Goal: Task Accomplishment & Management: Complete application form

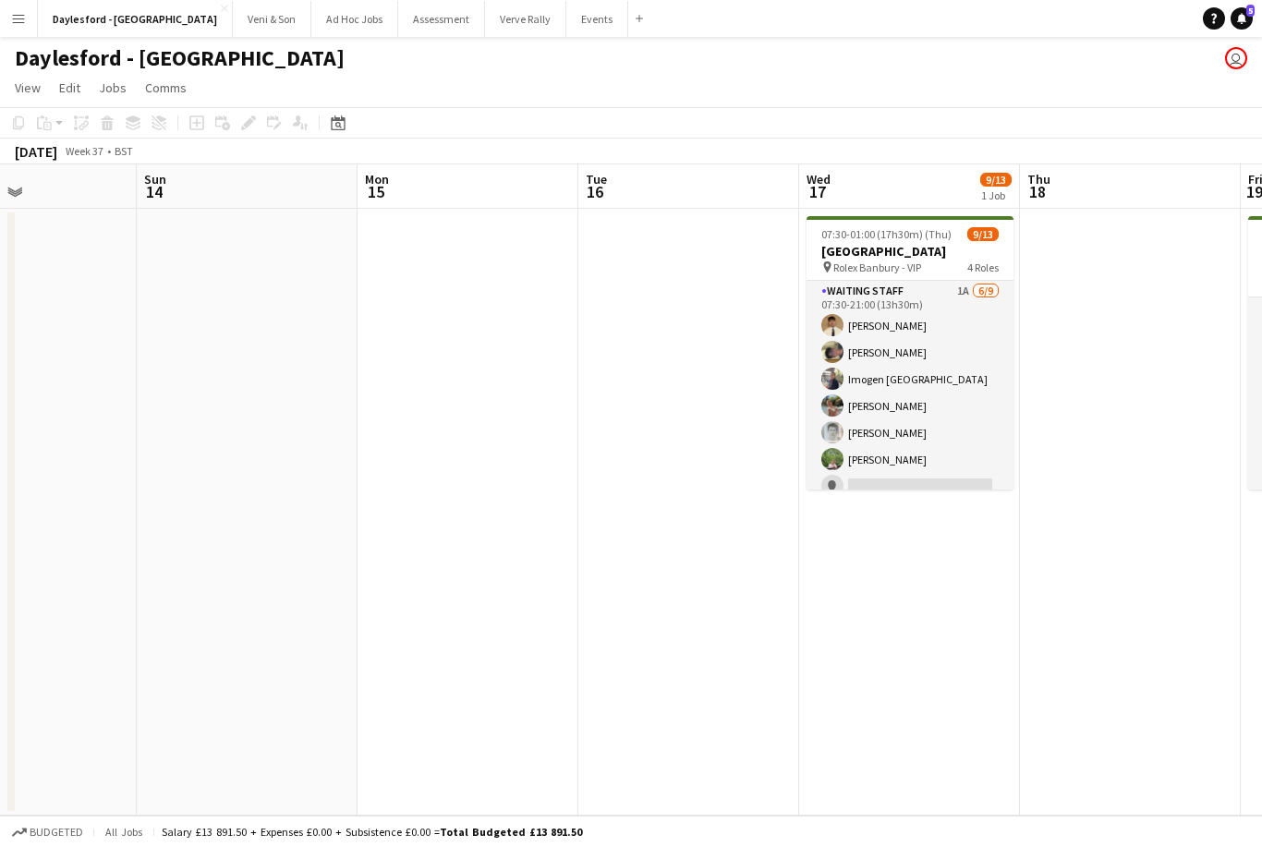
scroll to position [0, 604]
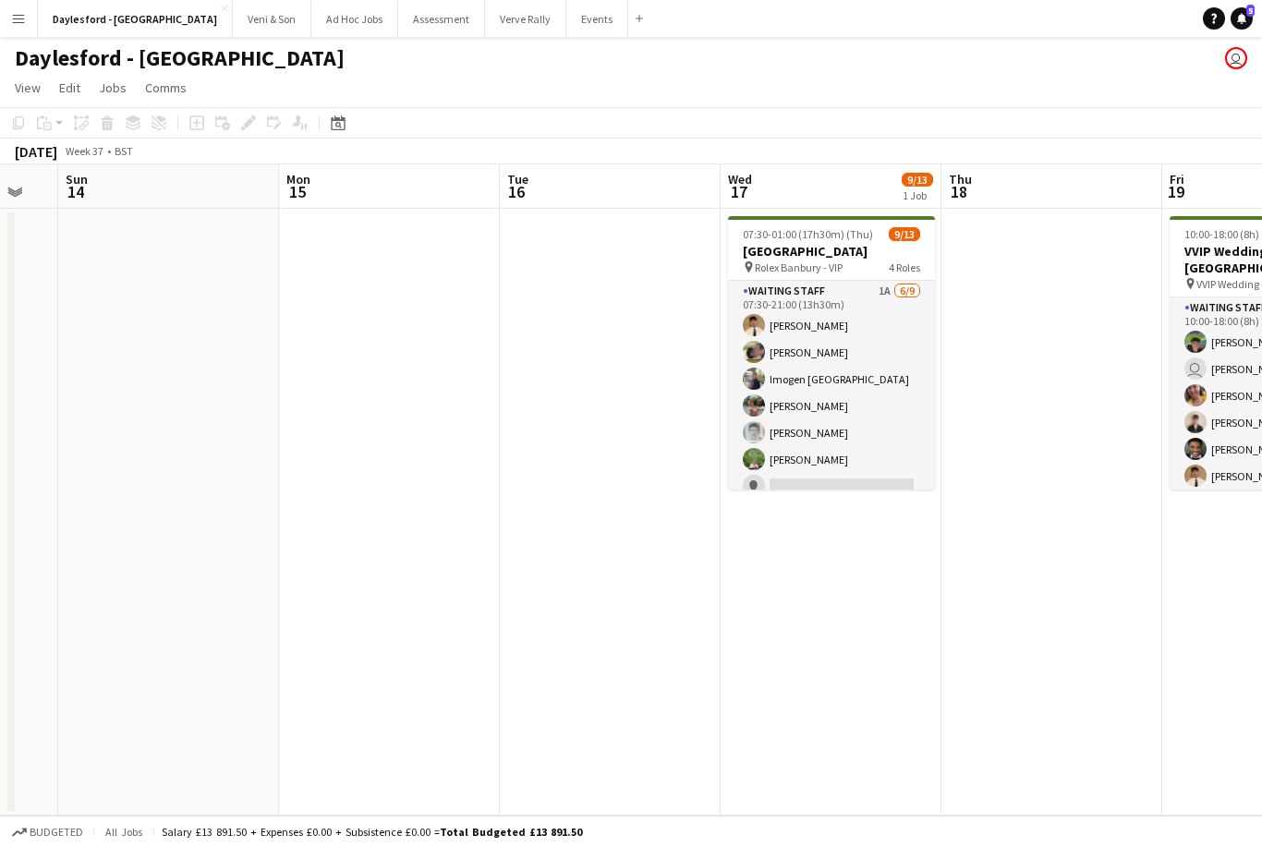
click at [24, 32] on button "Menu" at bounding box center [18, 18] width 37 height 37
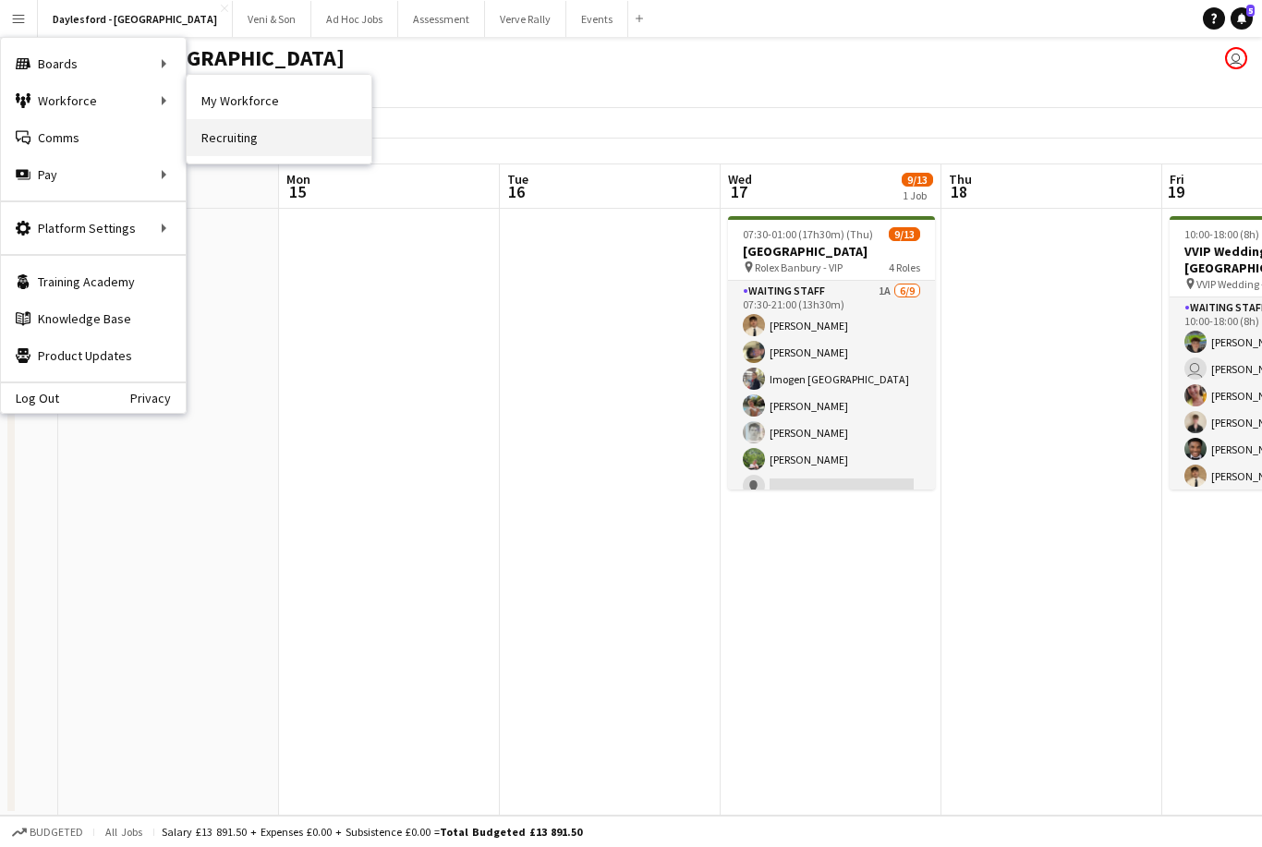
click at [259, 143] on link "Recruiting" at bounding box center [279, 137] width 185 height 37
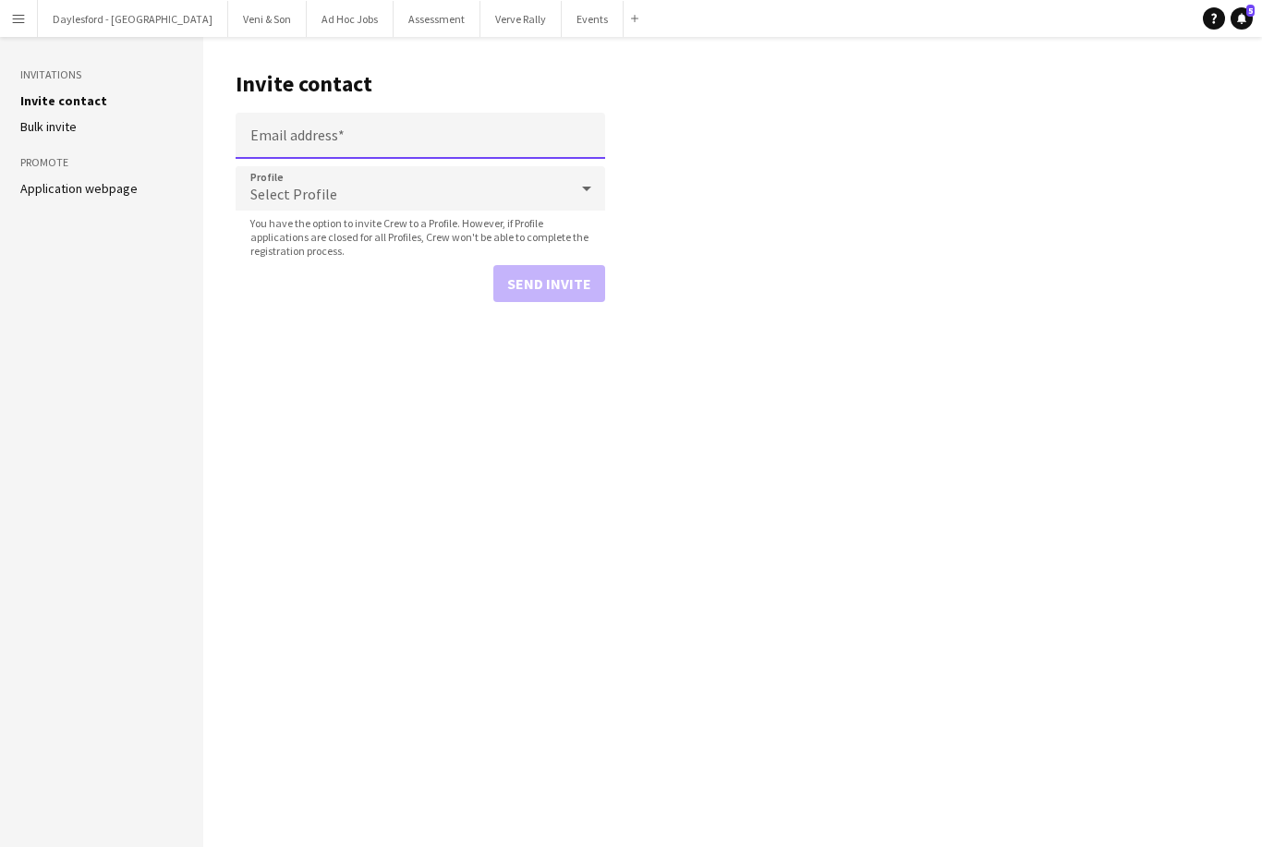
click at [463, 133] on input "Email address" at bounding box center [421, 136] width 370 height 46
click at [324, 134] on input "Email address" at bounding box center [421, 136] width 370 height 46
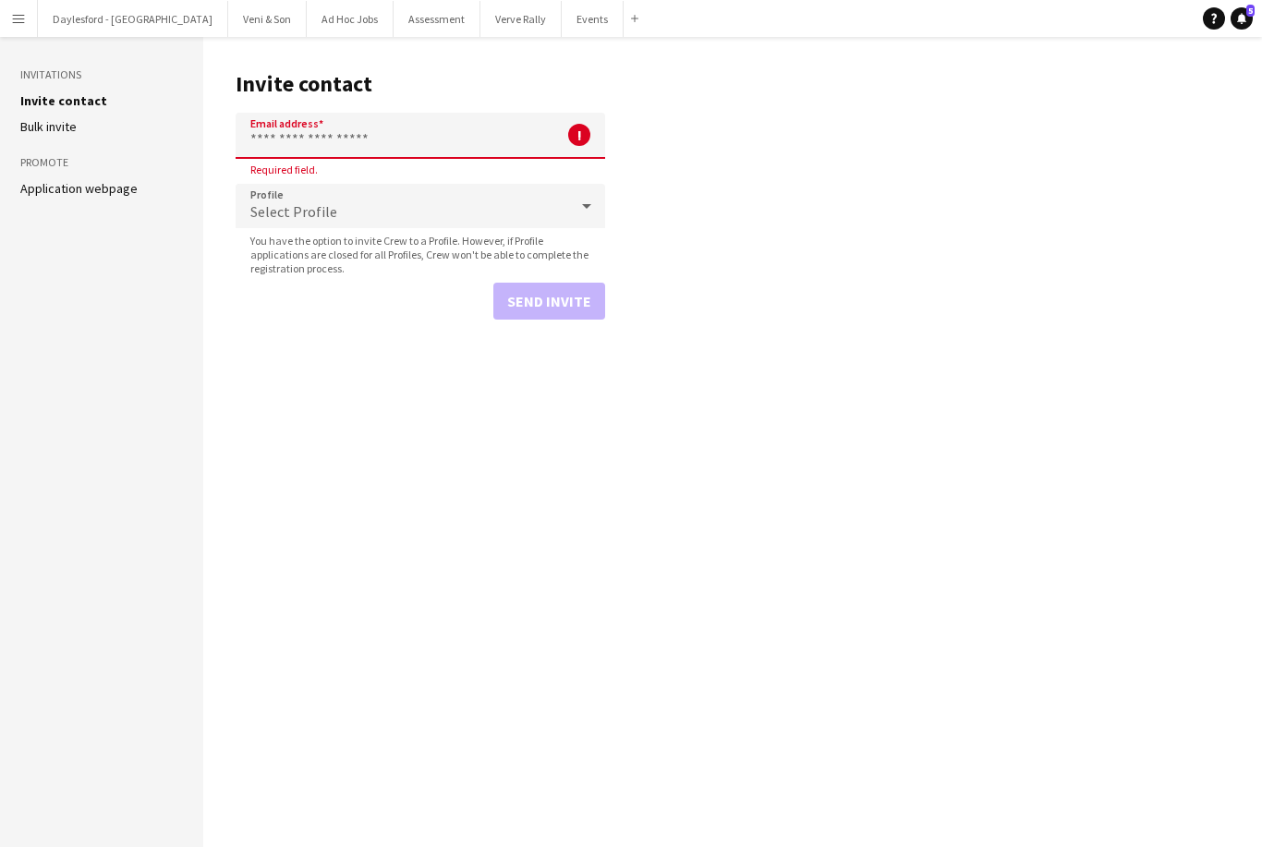
click at [333, 143] on input "Email address" at bounding box center [421, 136] width 370 height 46
paste input "**********"
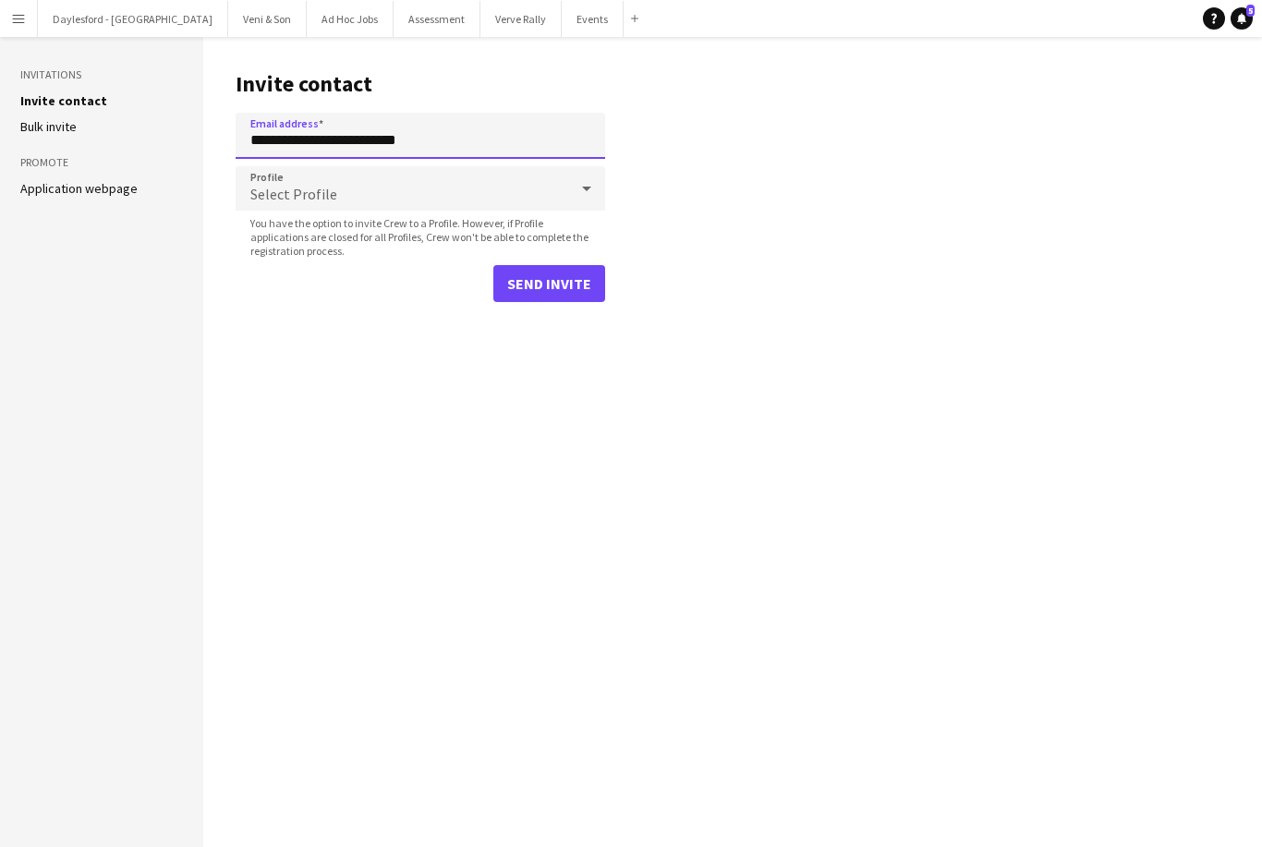
type input "**********"
click at [425, 188] on div "Select Profile" at bounding box center [402, 188] width 333 height 44
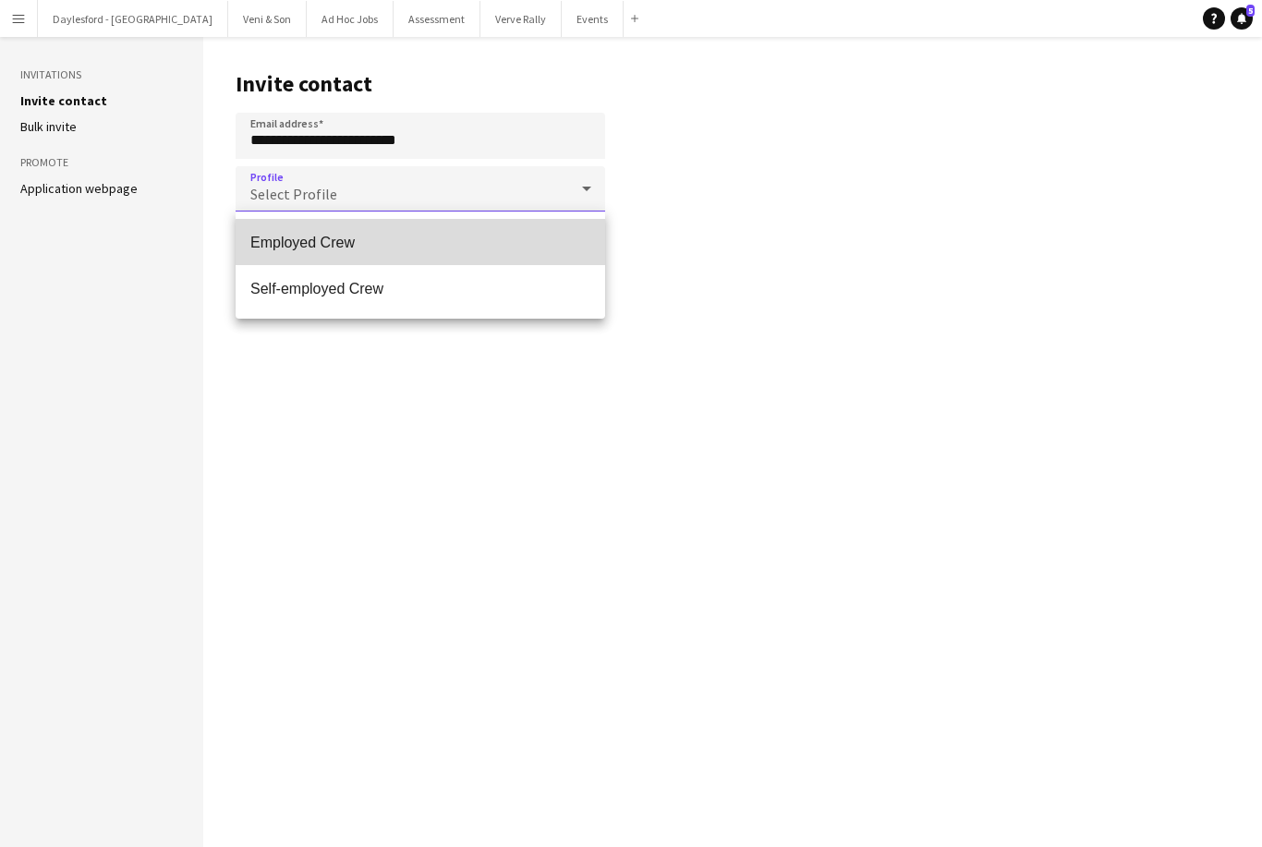
click at [382, 240] on span "Employed Crew" at bounding box center [420, 243] width 340 height 18
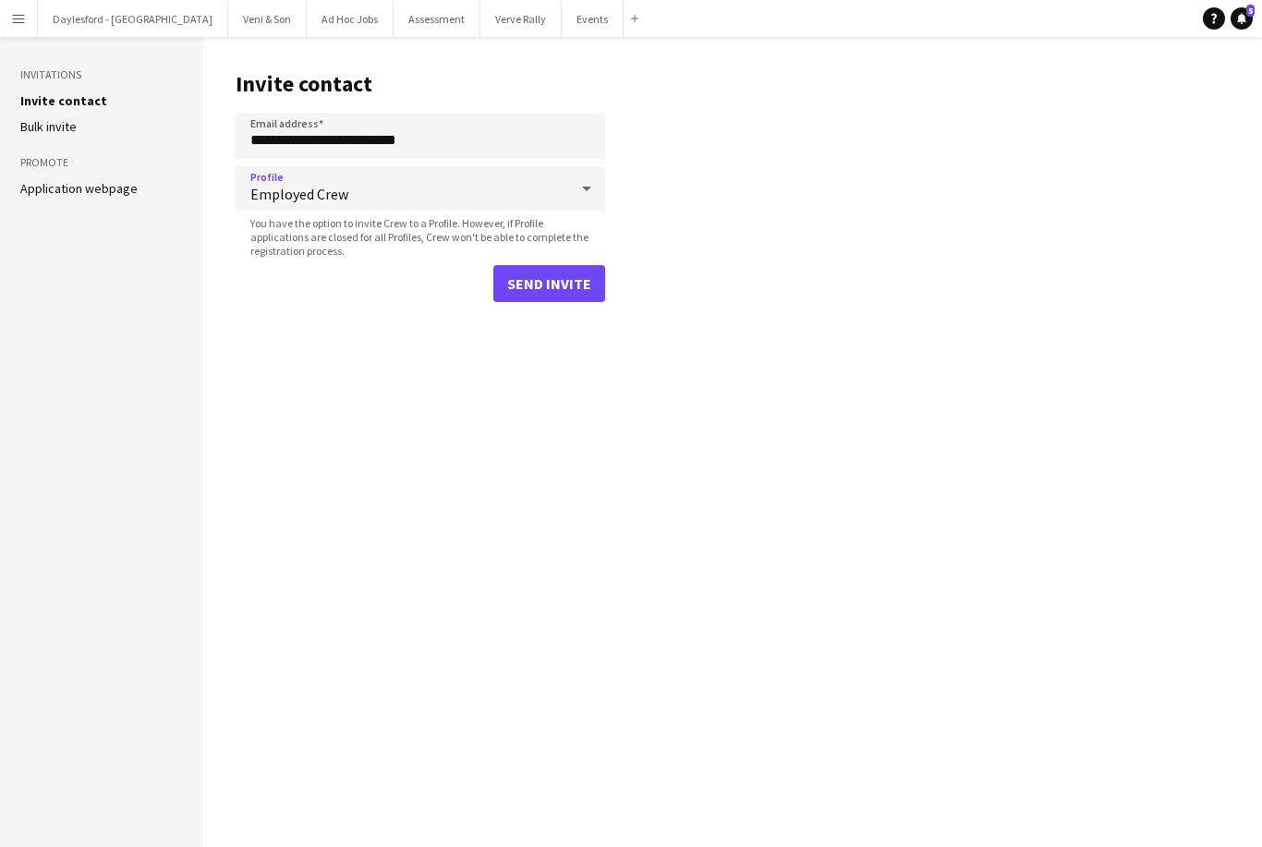
click at [550, 275] on button "Send invite" at bounding box center [549, 283] width 112 height 37
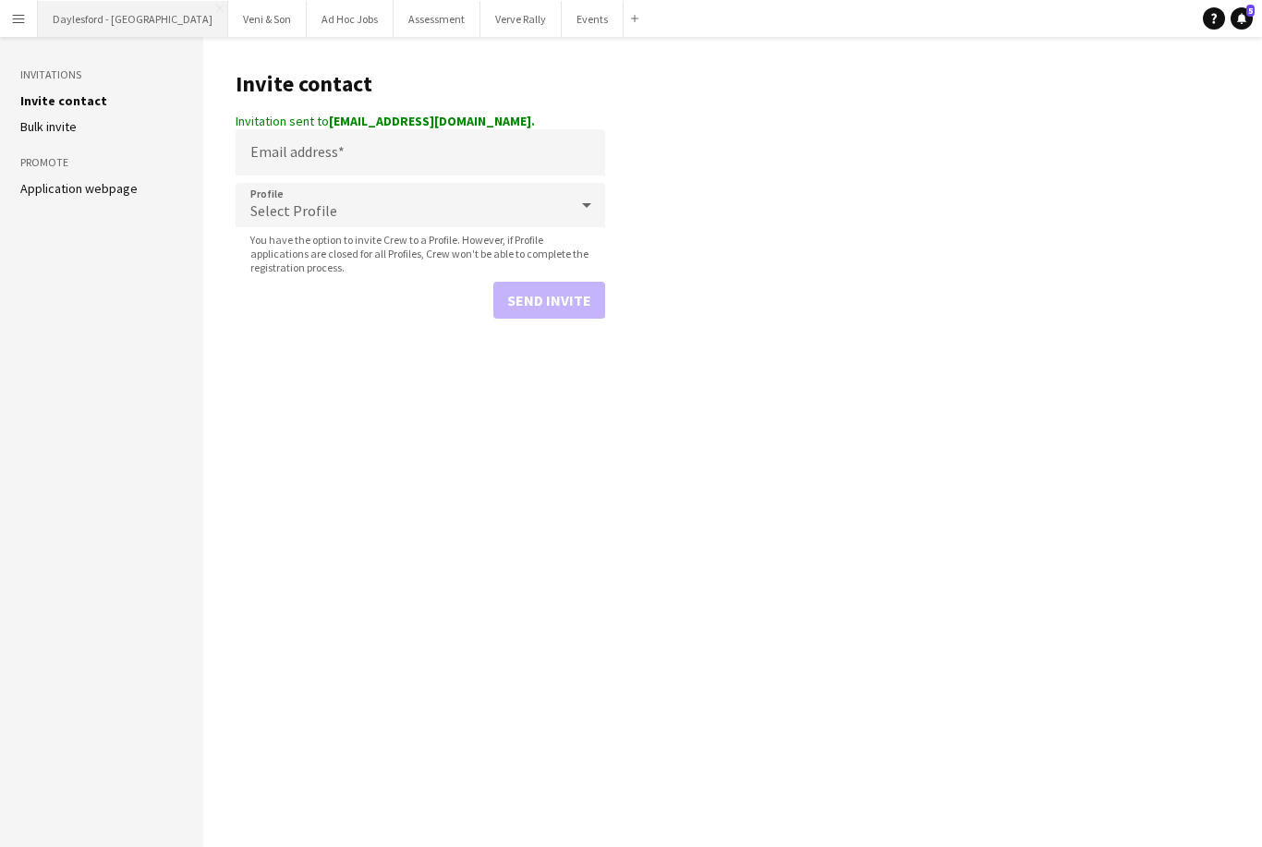
click at [39, 18] on button "Daylesford - [GEOGRAPHIC_DATA] Close" at bounding box center [133, 19] width 190 height 36
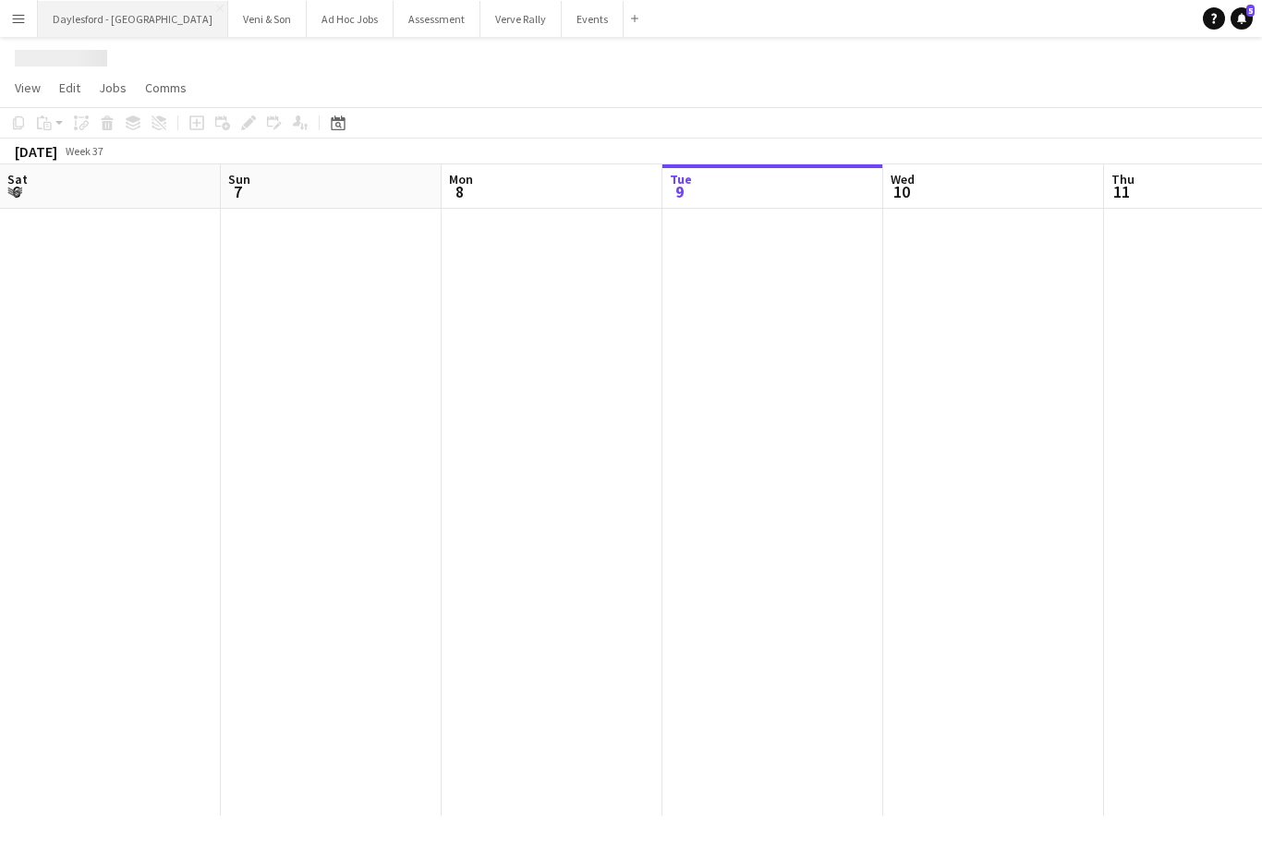
scroll to position [0, 442]
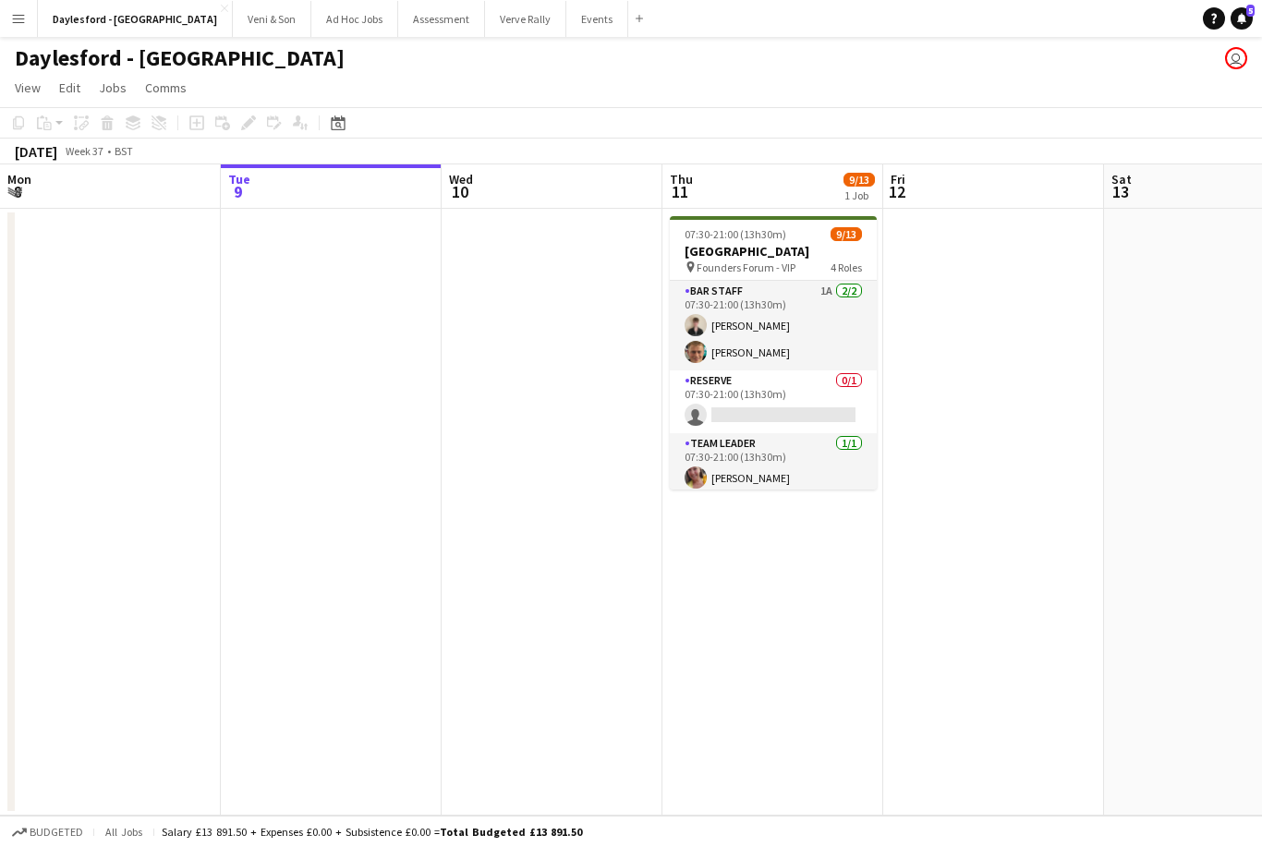
click at [24, 37] on div "Daylesford - [GEOGRAPHIC_DATA] user" at bounding box center [631, 54] width 1262 height 35
click at [21, 25] on app-icon "Menu" at bounding box center [18, 18] width 15 height 15
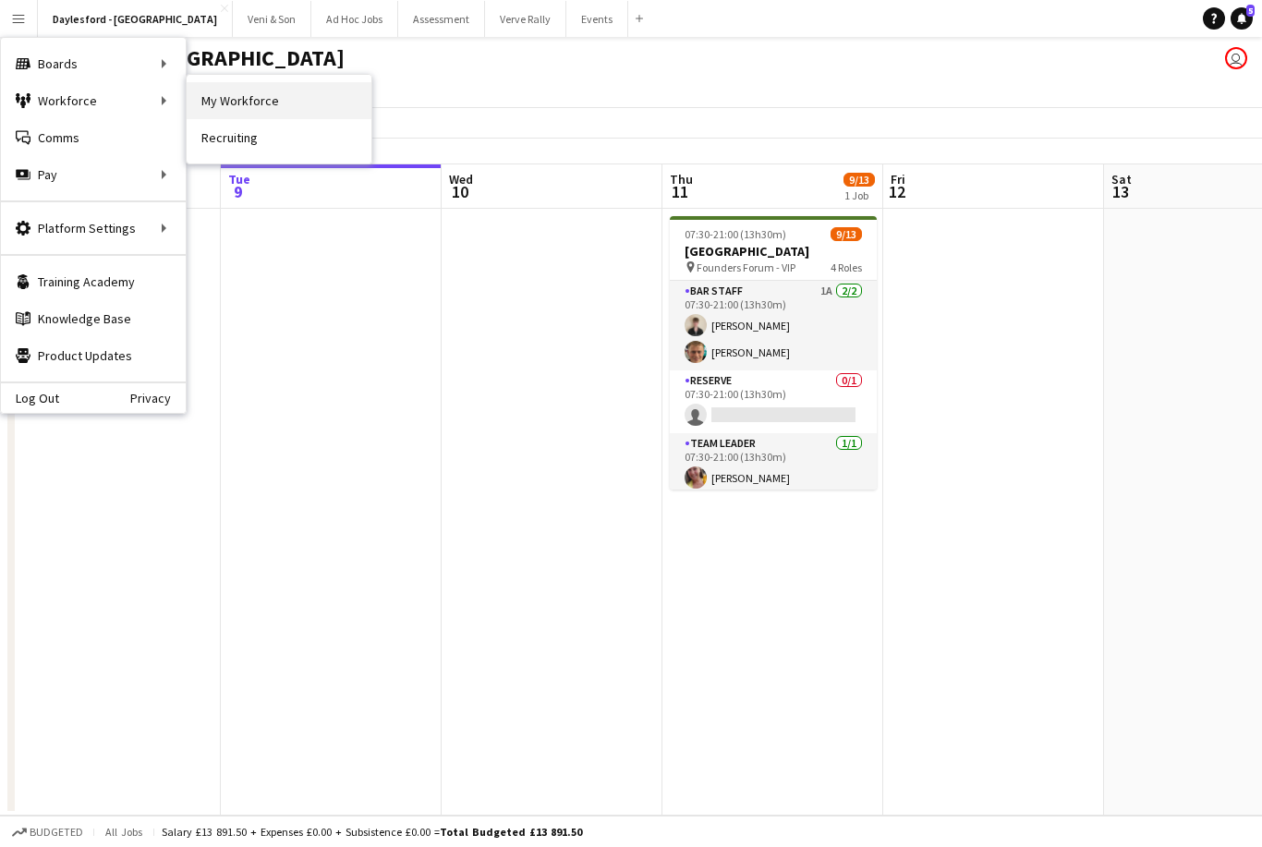
click at [250, 104] on link "My Workforce" at bounding box center [279, 100] width 185 height 37
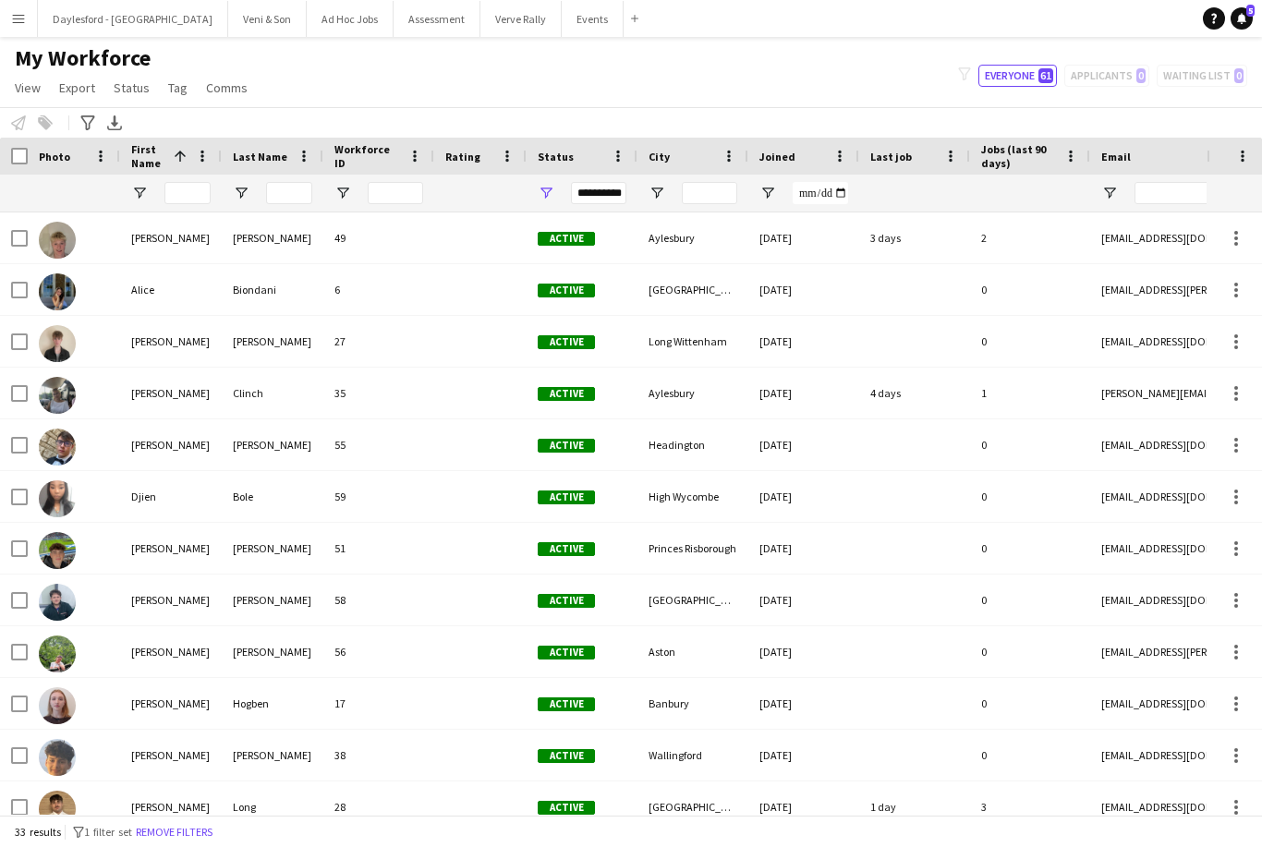
click at [11, 19] on app-icon "Menu" at bounding box center [18, 18] width 15 height 15
